Goal: Obtain resource: Obtain resource

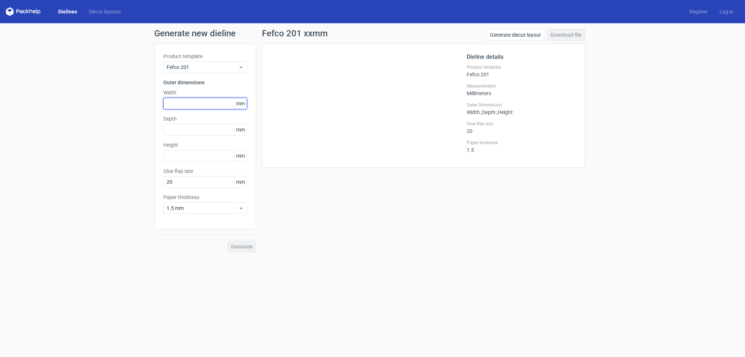
click at [180, 104] on input "text" at bounding box center [205, 104] width 84 height 12
click at [183, 104] on input "text" at bounding box center [205, 104] width 84 height 12
type input "450"
type input "90"
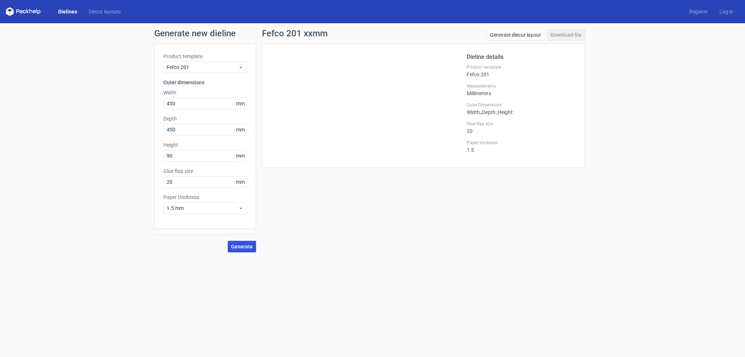
click at [241, 248] on span "Generate" at bounding box center [242, 246] width 22 height 5
click at [573, 34] on link "Download file" at bounding box center [566, 35] width 38 height 12
click at [24, 10] on icon at bounding box center [23, 11] width 35 height 9
click at [23, 11] on icon at bounding box center [23, 11] width 35 height 9
click at [97, 12] on link "Diecut layouts" at bounding box center [105, 11] width 44 height 7
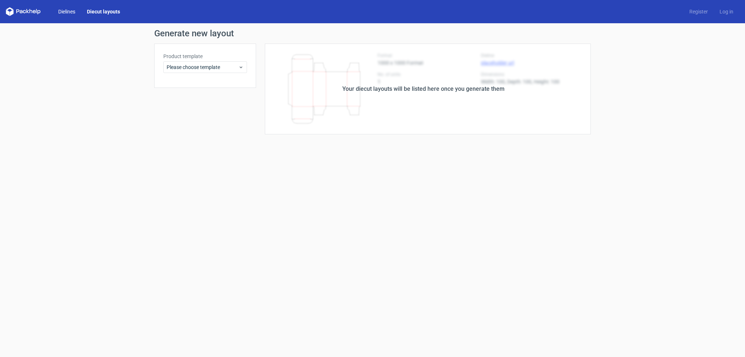
click at [66, 10] on link "Dielines" at bounding box center [66, 11] width 29 height 7
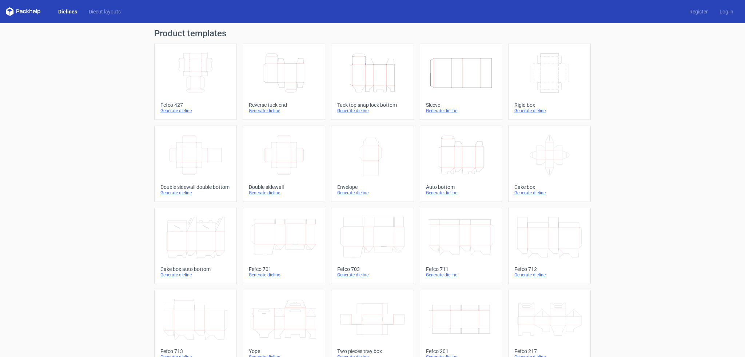
click at [467, 79] on icon "Width Depth Height" at bounding box center [461, 73] width 64 height 41
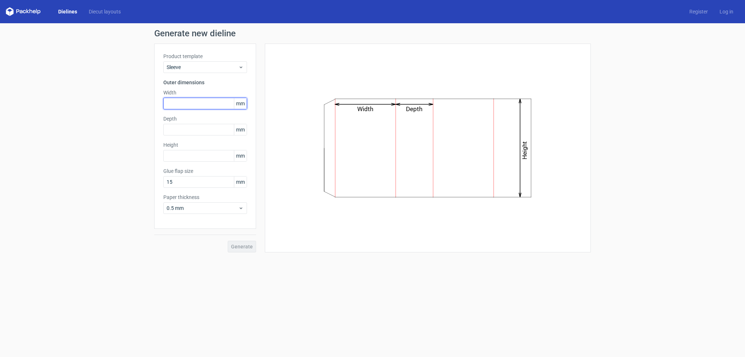
click at [198, 105] on input "text" at bounding box center [205, 104] width 84 height 12
type input "450"
type input "45"
type input "0"
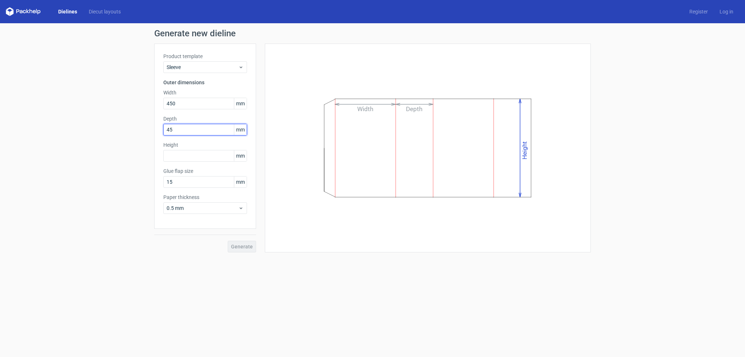
click at [217, 129] on input "45" at bounding box center [205, 130] width 84 height 12
type input "450"
type input "90"
click at [228, 241] on button "Generate" at bounding box center [242, 247] width 28 height 12
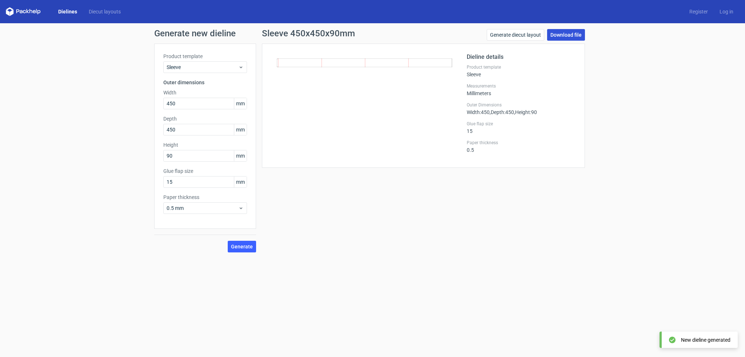
click at [560, 35] on link "Download file" at bounding box center [566, 35] width 38 height 12
click at [25, 9] on icon at bounding box center [23, 11] width 35 height 9
click at [20, 13] on icon at bounding box center [23, 11] width 35 height 9
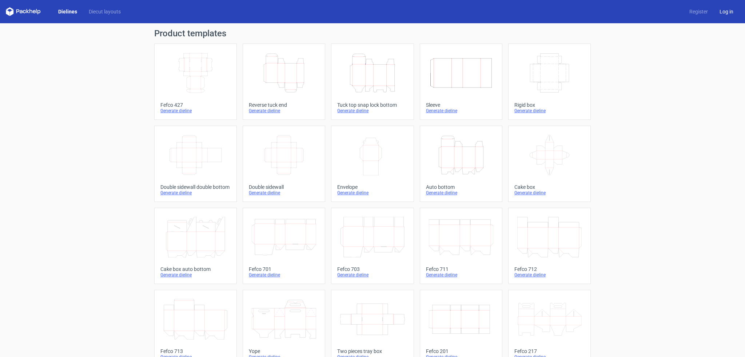
click at [724, 14] on link "Log in" at bounding box center [725, 11] width 25 height 7
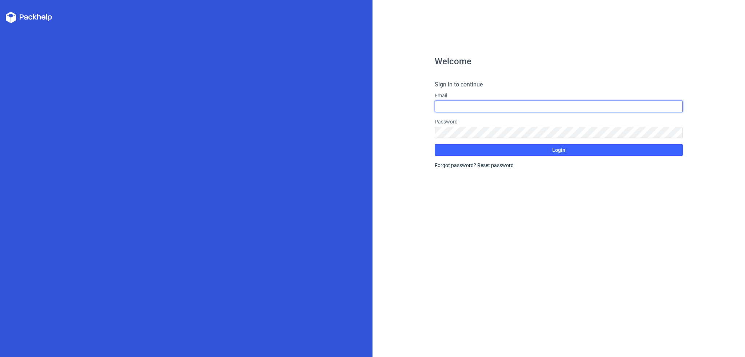
click at [493, 110] on input "text" at bounding box center [559, 107] width 248 height 12
click at [451, 211] on div "Welcome Sign in to continue Email Password Login Forgot password? Reset password" at bounding box center [559, 207] width 248 height 300
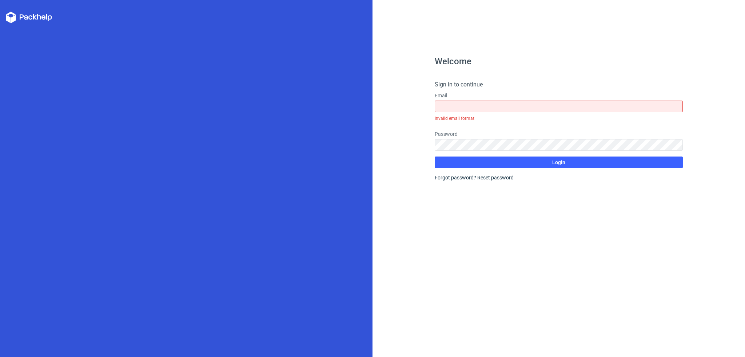
click at [452, 211] on div "Welcome Sign in to continue Email Invalid email format Password Login Forgot pa…" at bounding box center [559, 207] width 248 height 300
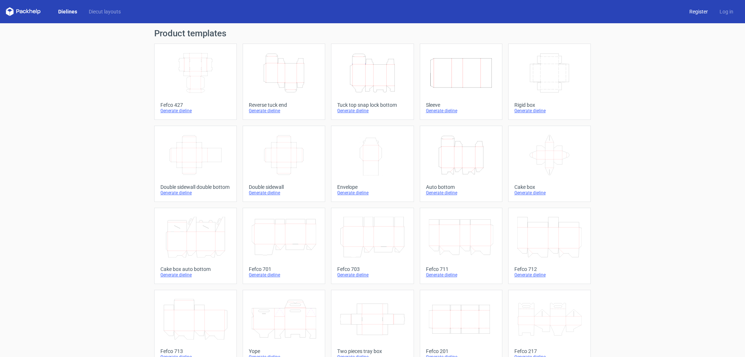
click at [692, 12] on link "Register" at bounding box center [698, 11] width 30 height 7
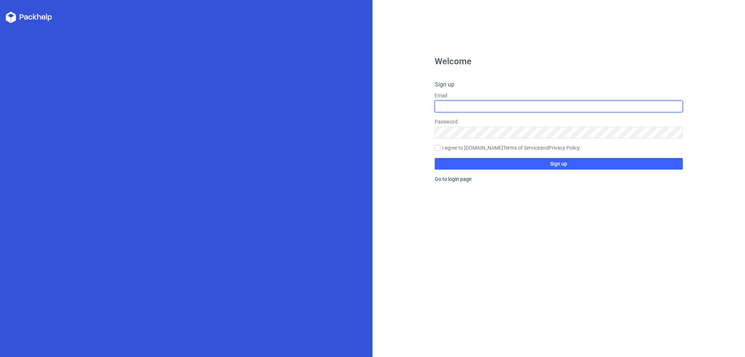
click at [457, 108] on input "text" at bounding box center [559, 107] width 248 height 12
type input "marketing@ifl.ro"
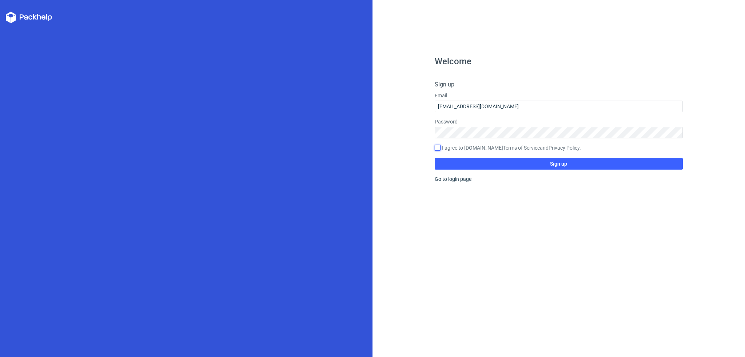
click at [439, 148] on input "I agree to Packhelp.com Terms of Service and Privacy Policy ." at bounding box center [438, 148] width 6 height 6
checkbox input "true"
click at [486, 164] on button "Sign up" at bounding box center [559, 164] width 248 height 12
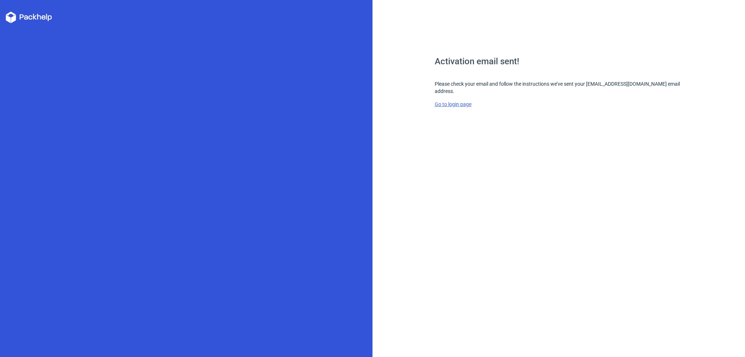
click at [449, 101] on link "Go to login page" at bounding box center [453, 104] width 37 height 6
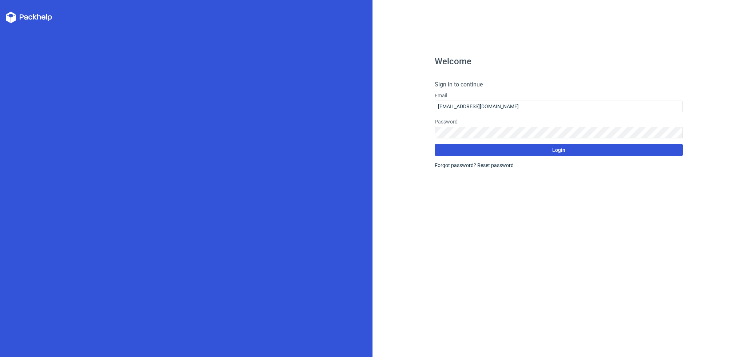
click at [563, 149] on span "Login" at bounding box center [558, 150] width 13 height 5
click at [31, 14] on icon at bounding box center [29, 18] width 46 height 12
